Goal: Transaction & Acquisition: Purchase product/service

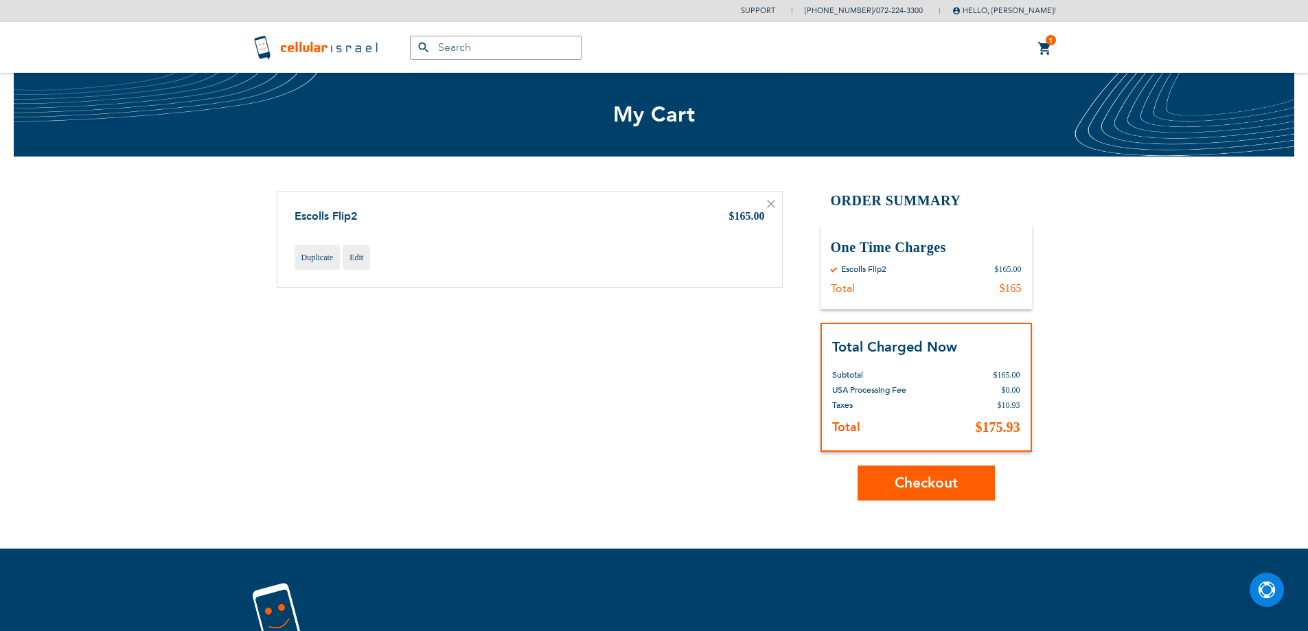
click at [919, 485] on span "Checkout" at bounding box center [926, 483] width 63 height 20
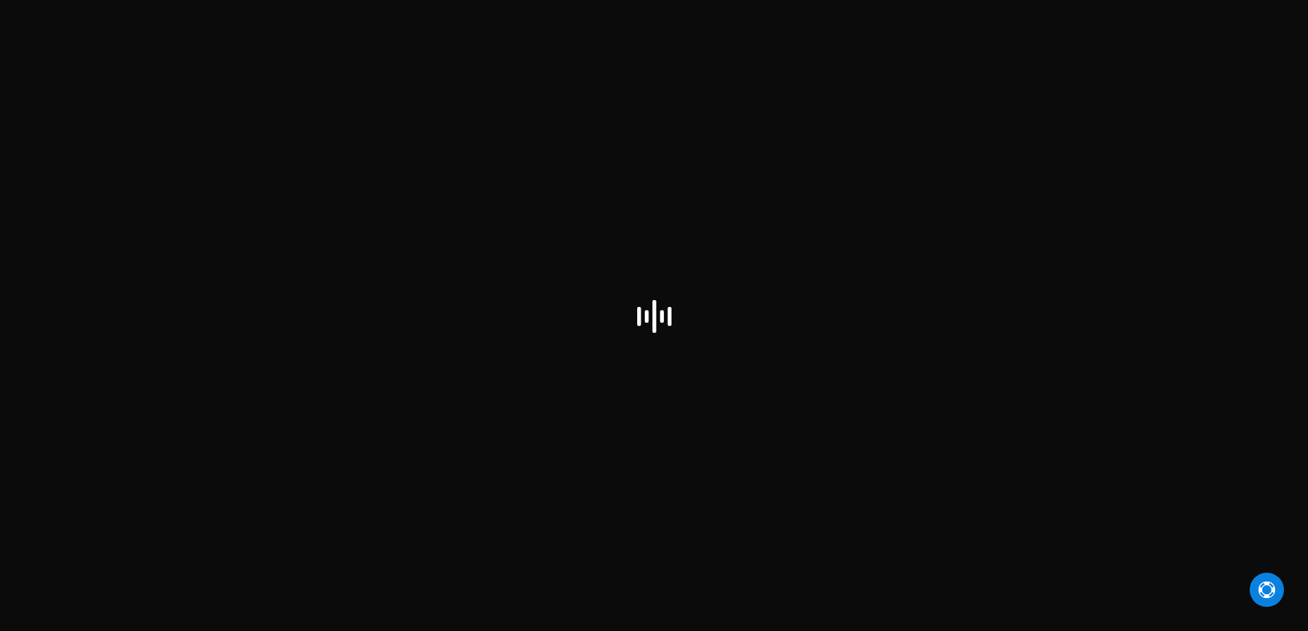
checkbox input "false"
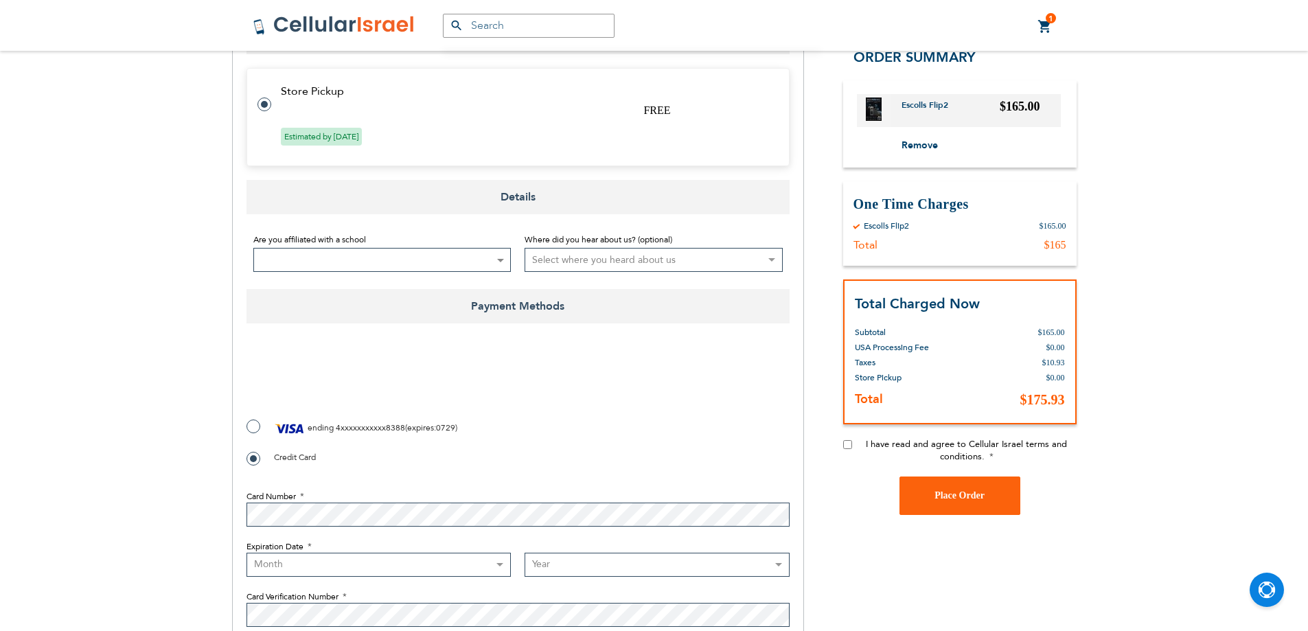
scroll to position [481, 0]
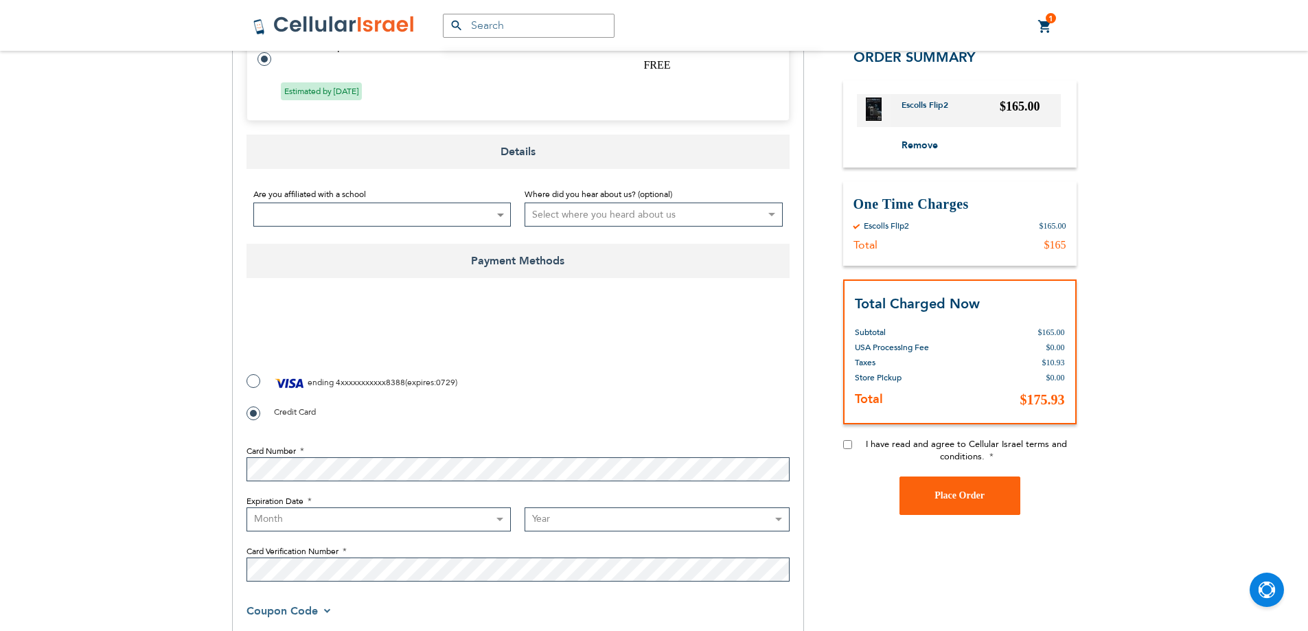
click at [255, 383] on label "ending 4xxxxxxxxxxx8388 ( expires : 0729 )" at bounding box center [351, 383] width 211 height 21
radio input "true"
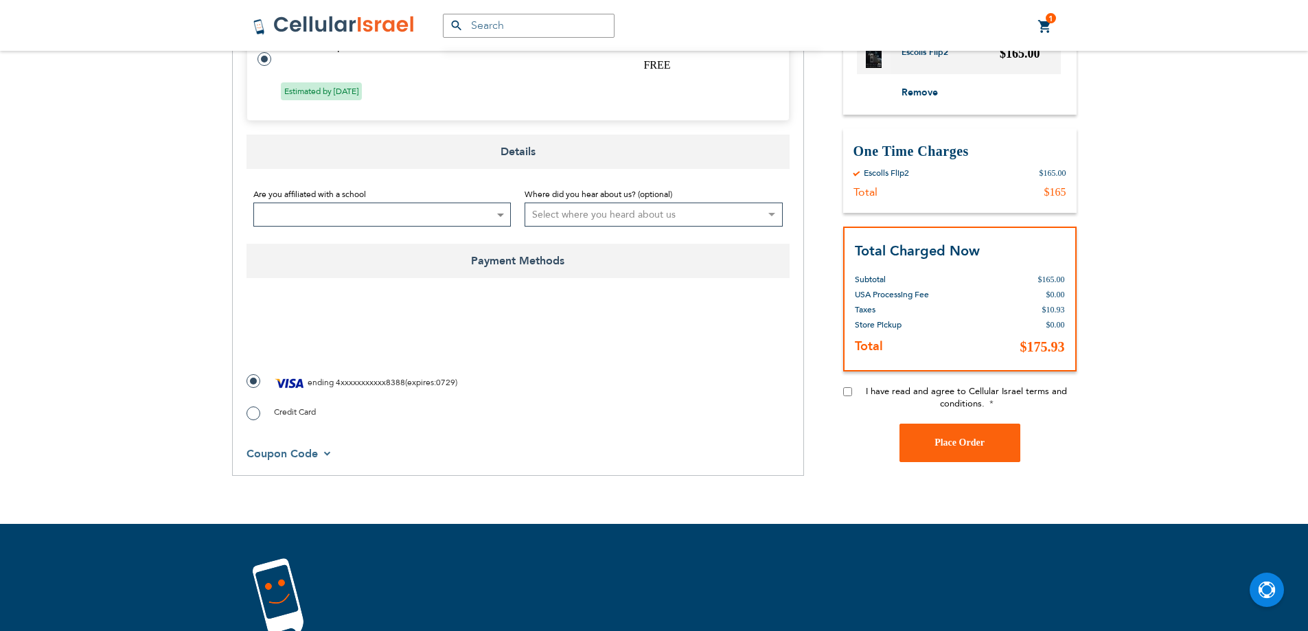
checkbox input "true"
click at [848, 391] on input "I have read and agree to Cellular Israel terms and conditions." at bounding box center [847, 391] width 9 height 9
checkbox input "true"
click at [1004, 435] on button "Place Order" at bounding box center [959, 443] width 121 height 38
